Goal: Task Accomplishment & Management: Use online tool/utility

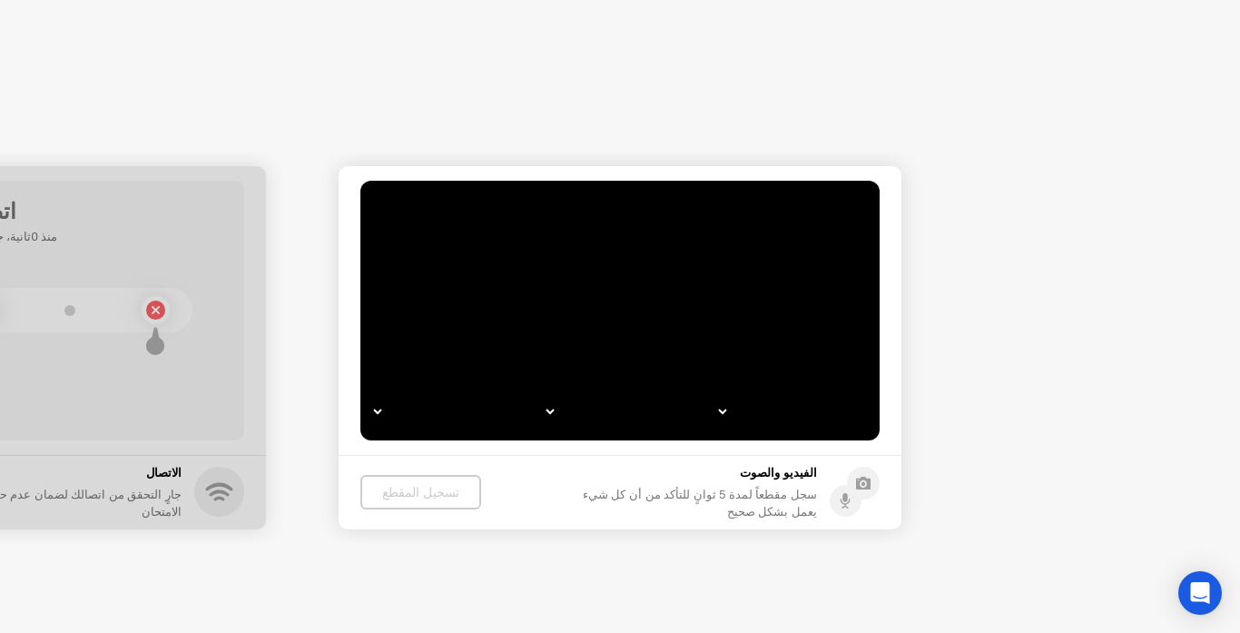
select select "Available cameras"
select select "Available speakers"
select select "Available microphones"
select select "*"
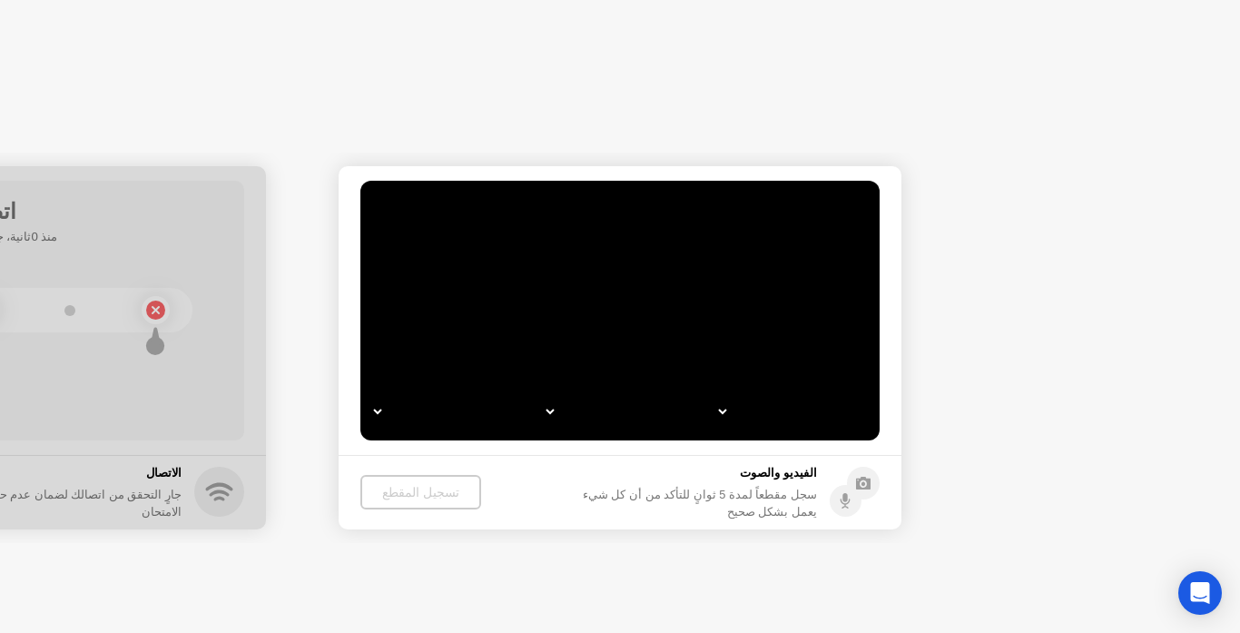
select select "*"
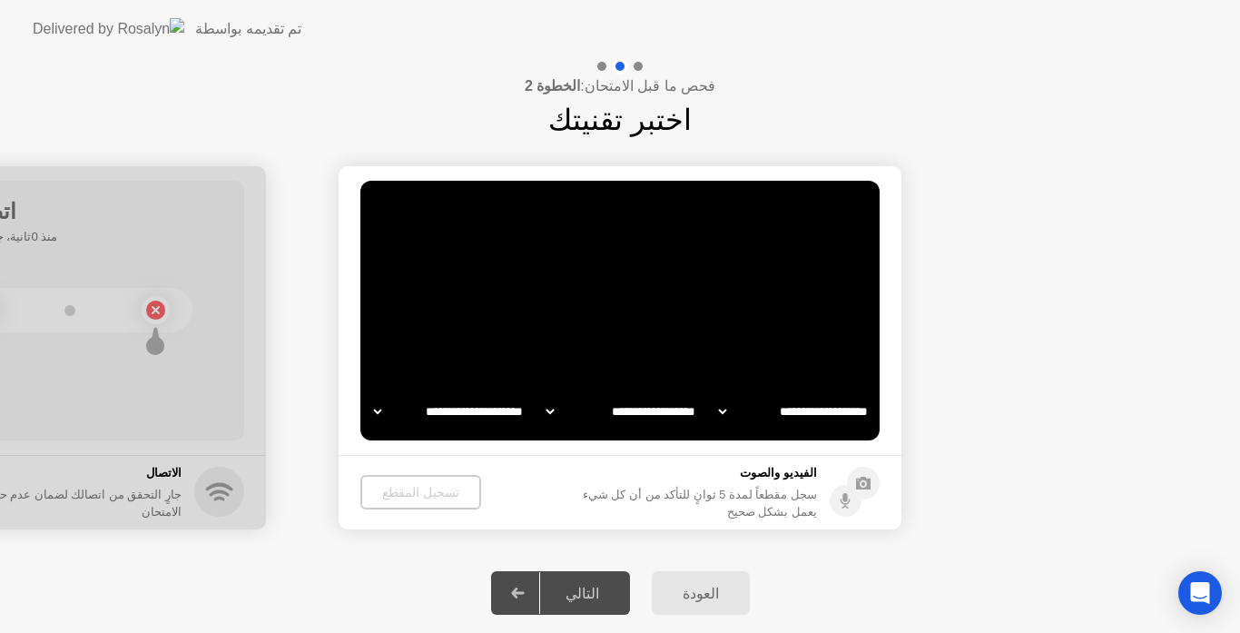
select select "**********"
select select "*******"
click at [408, 494] on div "تسجيل المقطع" at bounding box center [420, 492] width 106 height 15
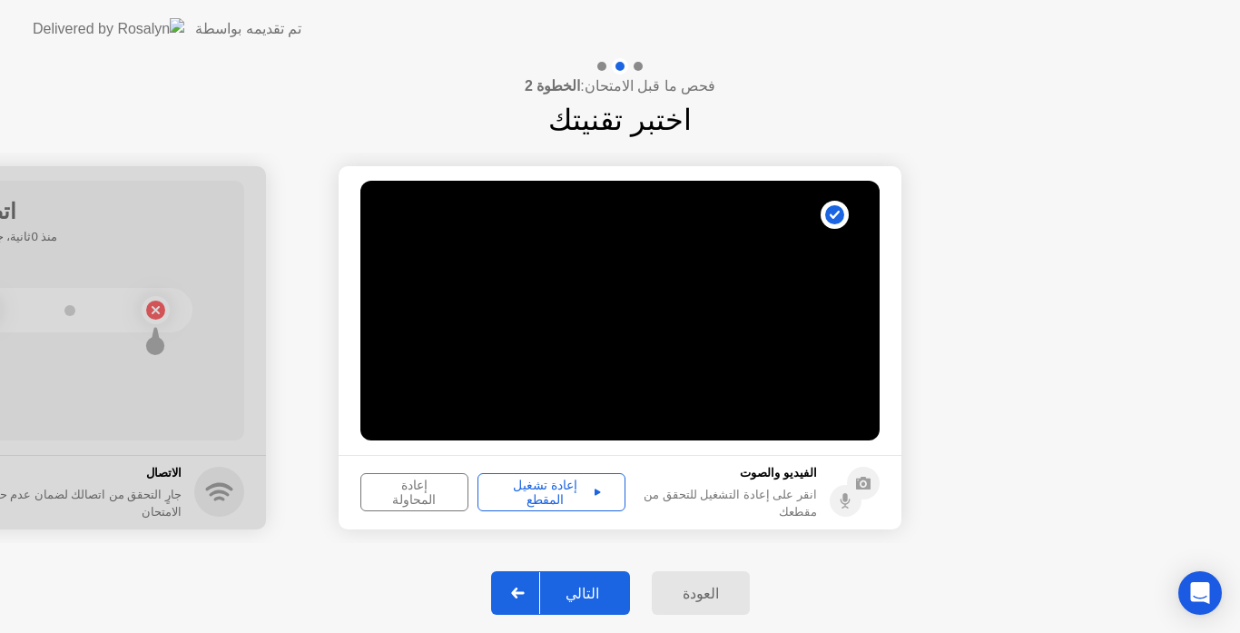
click at [576, 500] on div "إعادة تشغيل المقطع" at bounding box center [551, 492] width 135 height 29
click at [576, 595] on div "التالي" at bounding box center [582, 593] width 84 height 17
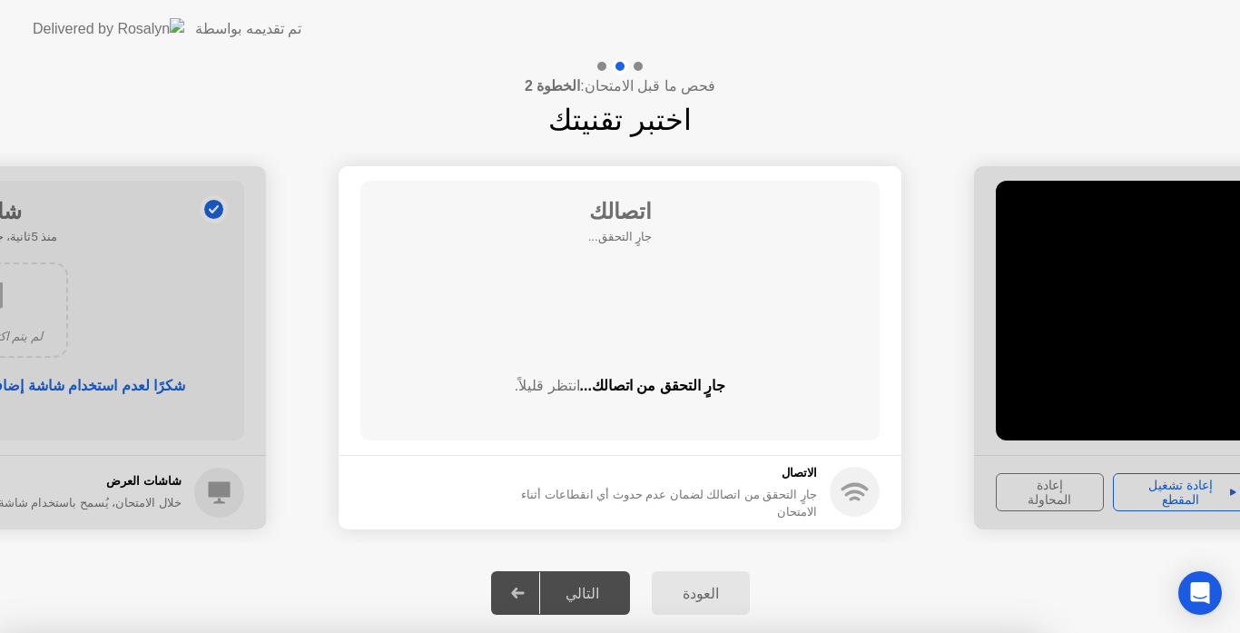
click at [758, 632] on div at bounding box center [620, 633] width 1240 height 0
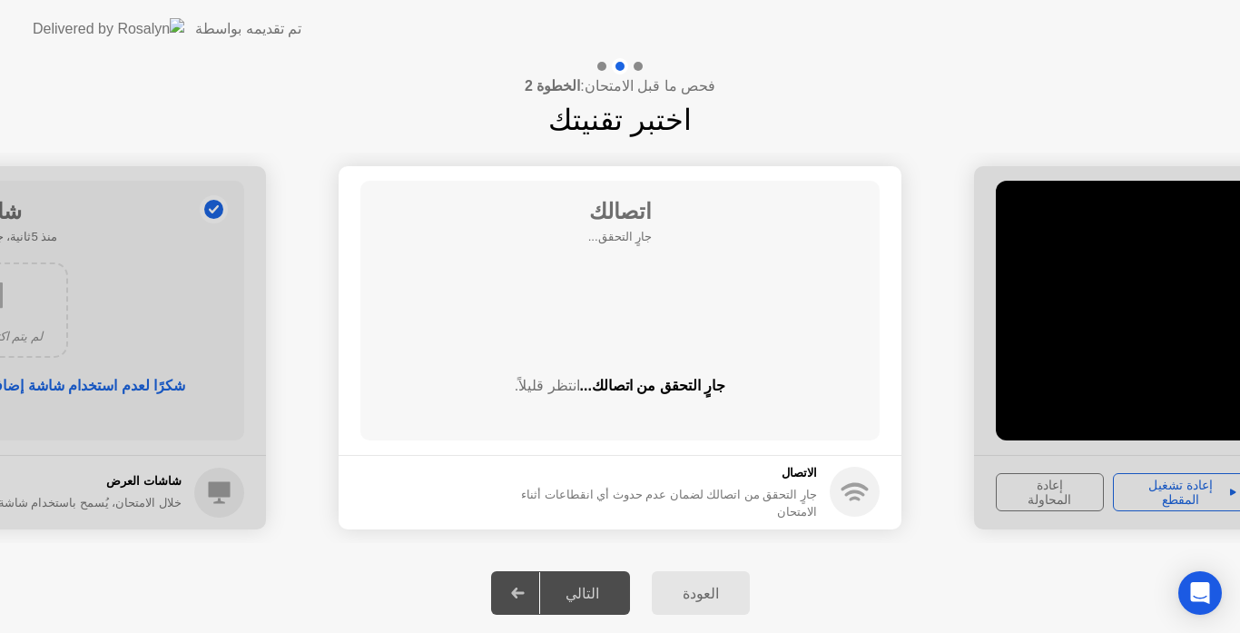
click at [864, 592] on div "العودة التالي" at bounding box center [620, 593] width 1240 height 80
click at [926, 48] on header "تم تقديمه بواسطة" at bounding box center [620, 29] width 1240 height 58
click at [862, 576] on div "العودة التالي" at bounding box center [620, 593] width 1240 height 80
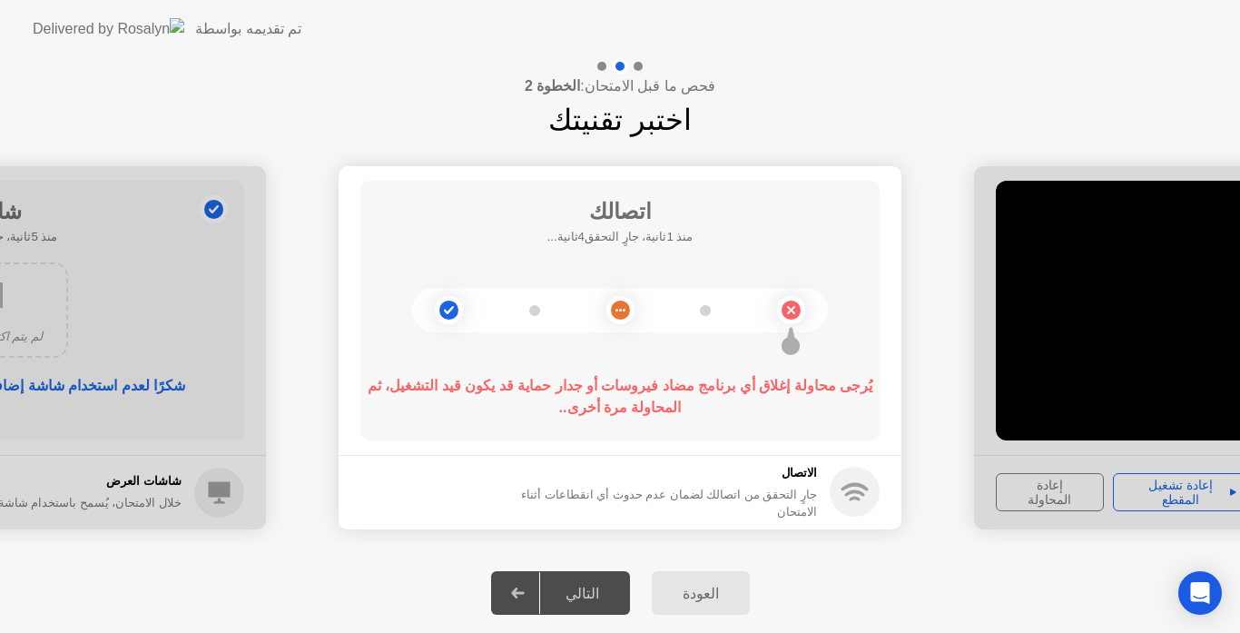
click at [857, 491] on icon at bounding box center [855, 493] width 20 height 6
click at [790, 312] on icon at bounding box center [791, 310] width 6 height 6
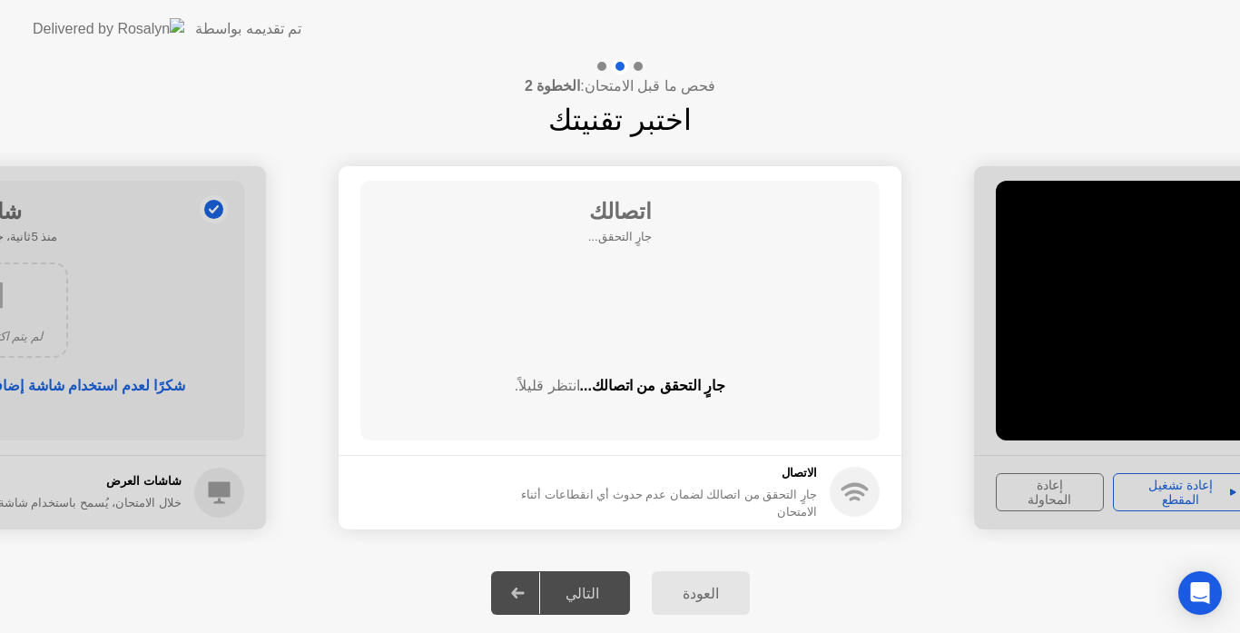
click at [792, 308] on div "اتصالك جارٍ التحقق... جارٍ التحقق من اتصالك... انتظر قليلاً." at bounding box center [619, 311] width 519 height 260
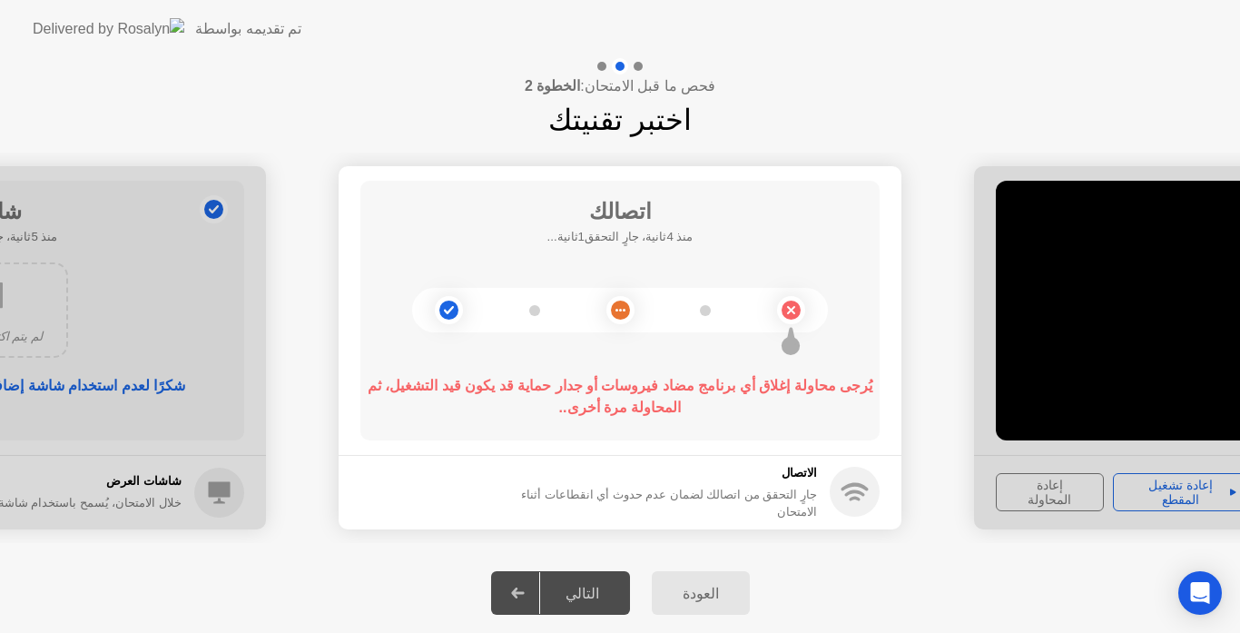
click at [845, 497] on circle at bounding box center [855, 492] width 50 height 50
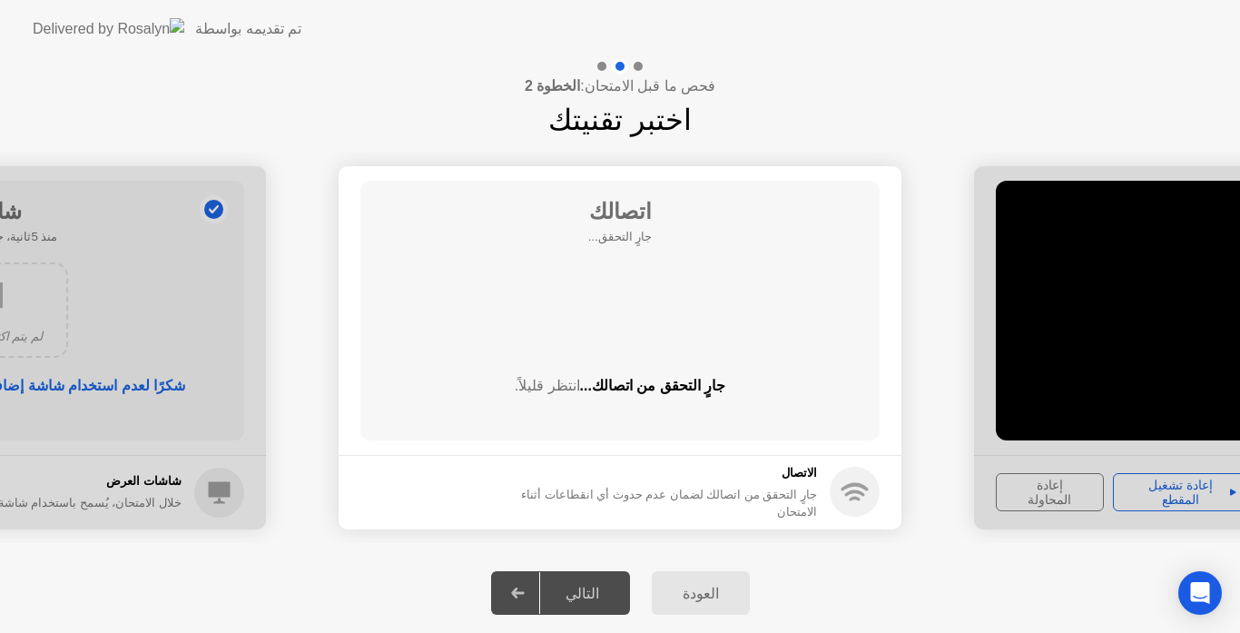
drag, startPoint x: 560, startPoint y: 592, endPoint x: 579, endPoint y: 596, distance: 19.6
click at [579, 596] on div "**********" at bounding box center [620, 345] width 1240 height 575
click at [579, 596] on div "التالي" at bounding box center [582, 593] width 84 height 17
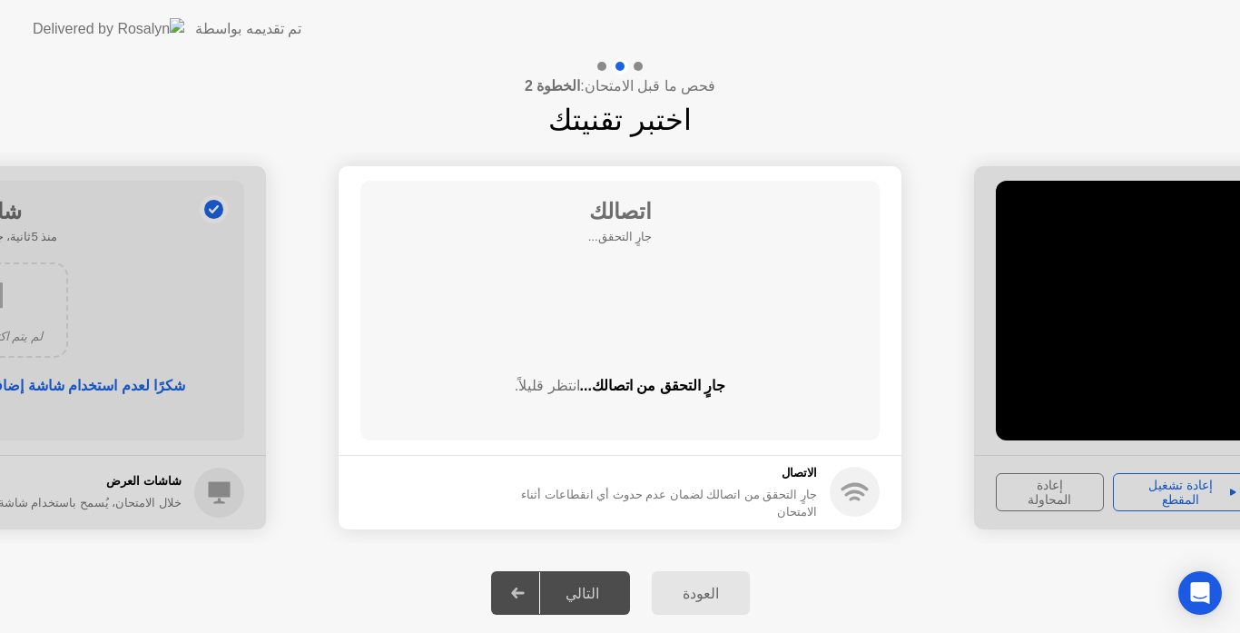
click at [579, 596] on div "التالي" at bounding box center [582, 593] width 84 height 17
drag, startPoint x: 579, startPoint y: 596, endPoint x: 687, endPoint y: 586, distance: 108.6
click at [687, 586] on div "العودة التالي" at bounding box center [620, 593] width 1240 height 80
click at [687, 586] on div "العودة" at bounding box center [700, 593] width 87 height 17
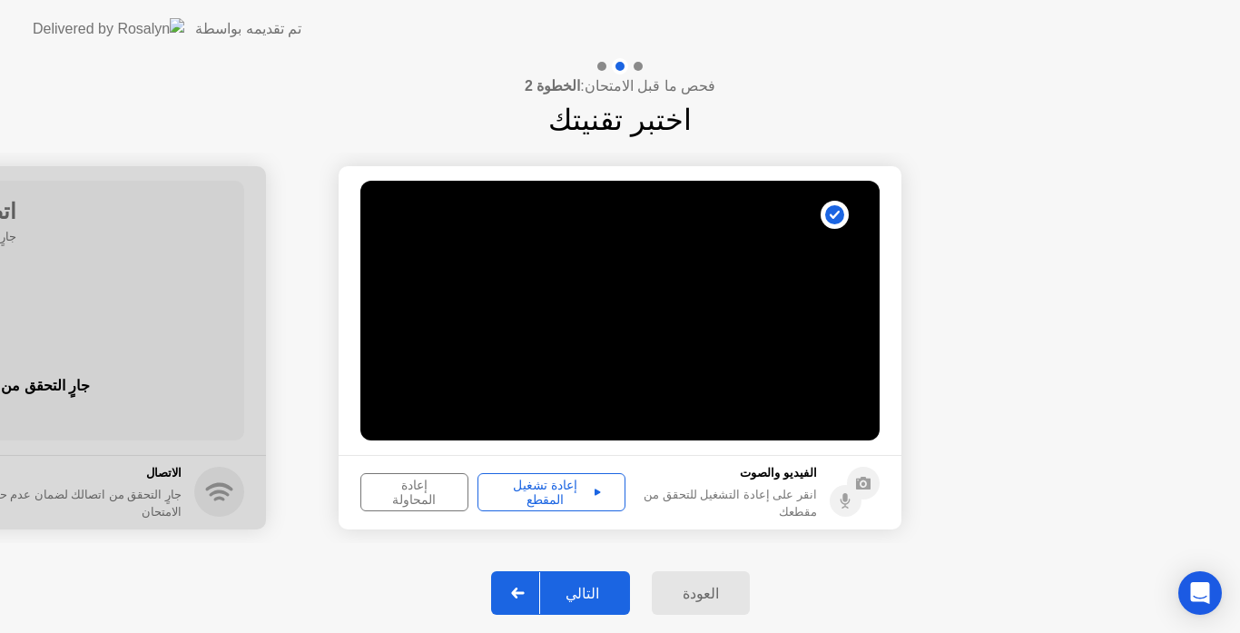
click at [579, 595] on div "التالي" at bounding box center [582, 593] width 84 height 17
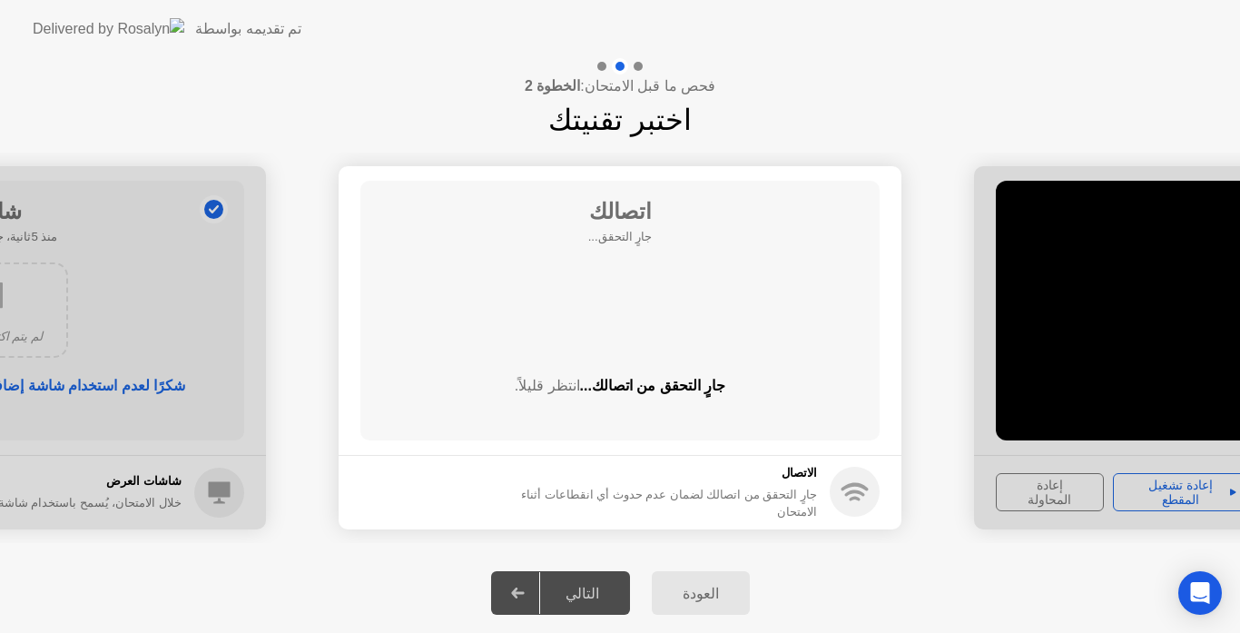
click at [579, 595] on div "التالي" at bounding box center [582, 593] width 84 height 17
click at [520, 588] on icon at bounding box center [518, 592] width 14 height 11
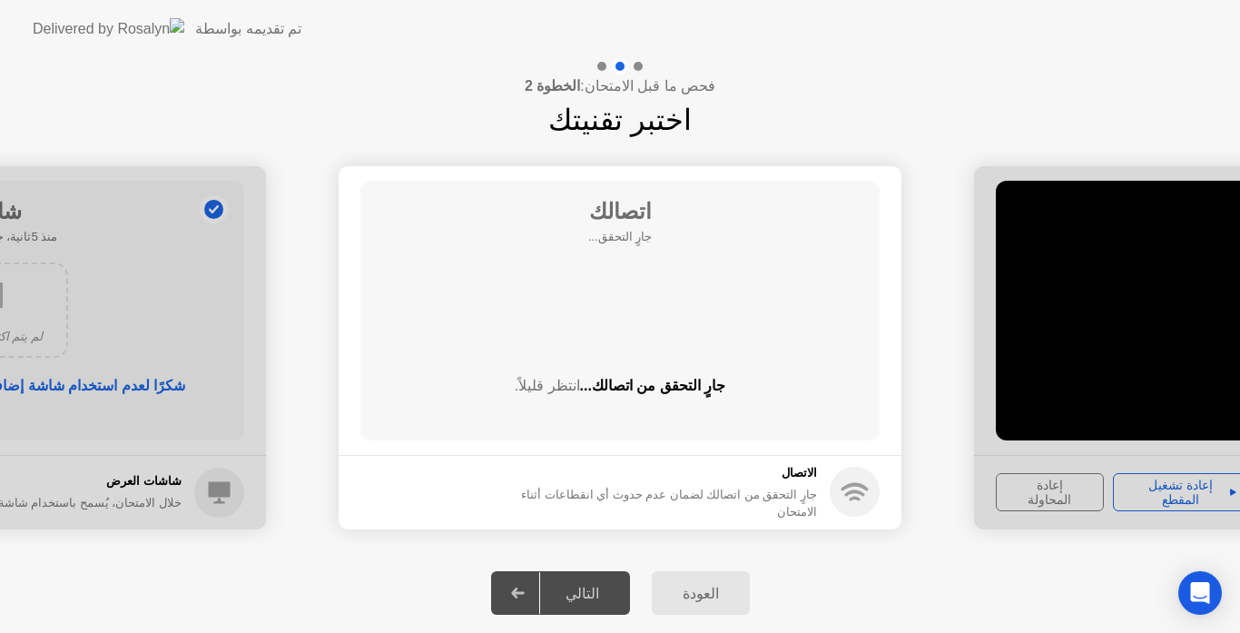
click at [520, 588] on icon at bounding box center [518, 592] width 14 height 11
drag, startPoint x: 520, startPoint y: 588, endPoint x: 655, endPoint y: 423, distance: 213.0
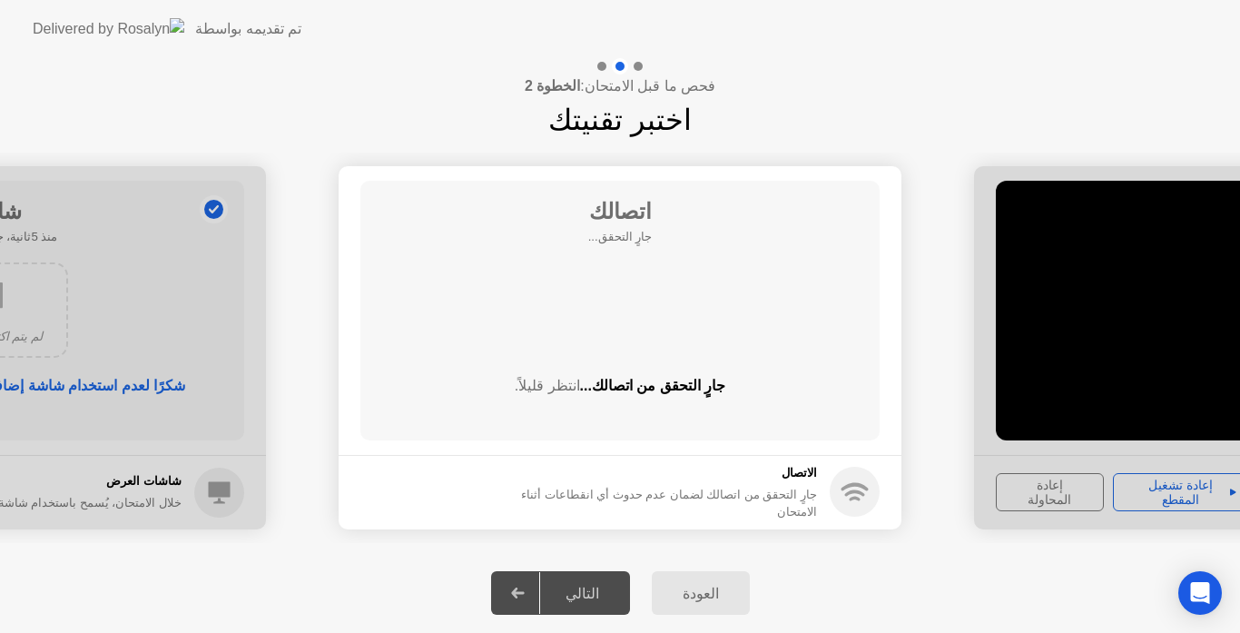
click at [519, 588] on app-svg at bounding box center [518, 592] width 14 height 11
click at [570, 384] on span "انتظر قليلاً." at bounding box center [547, 385] width 65 height 15
